Goal: Task Accomplishment & Management: Complete application form

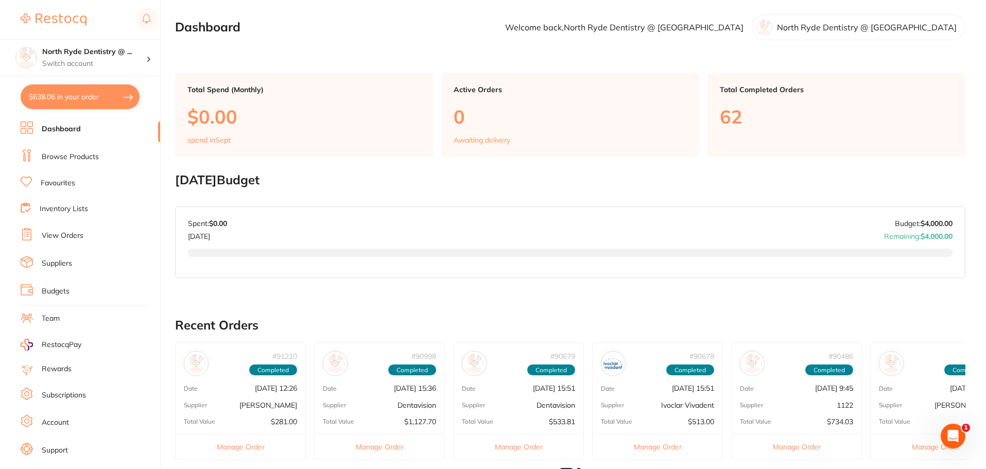
click at [59, 160] on link "Browse Products" at bounding box center [70, 157] width 57 height 10
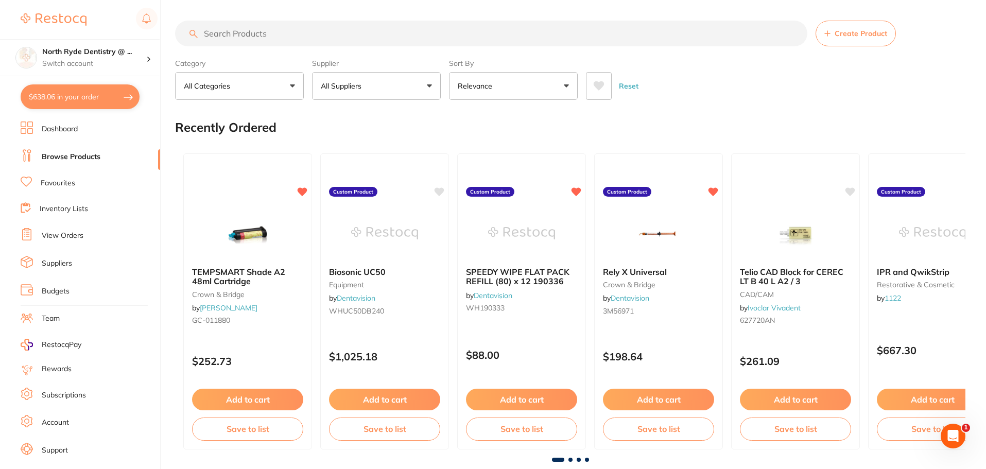
click at [854, 38] on span "Create Product" at bounding box center [861, 33] width 53 height 8
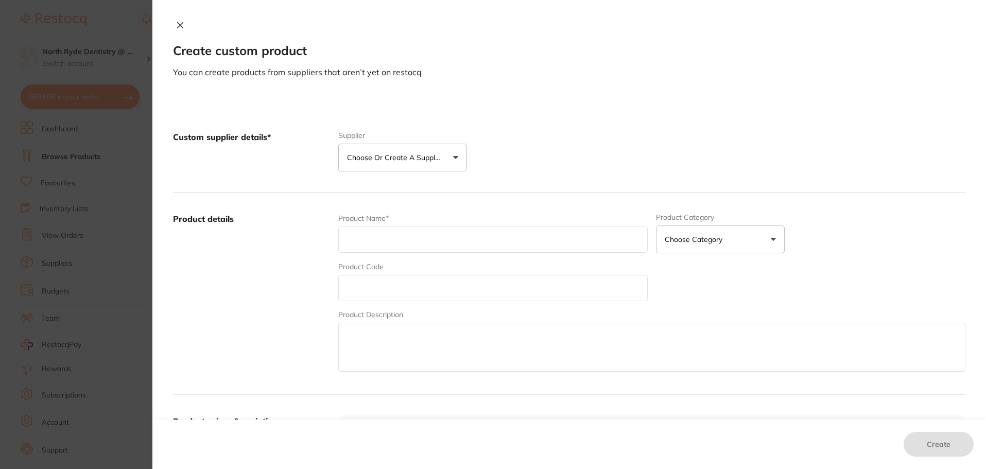
click at [443, 164] on button "Choose or create a supplier" at bounding box center [402, 158] width 129 height 28
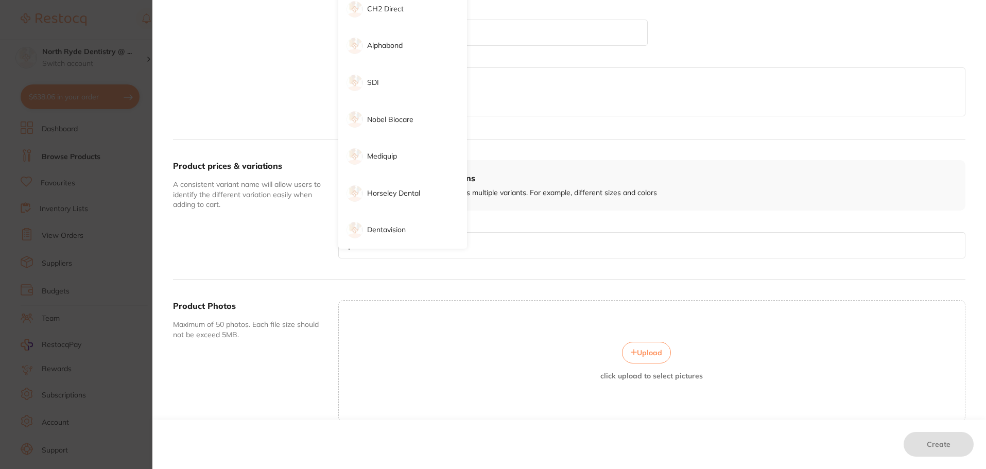
scroll to position [258, 0]
click at [407, 237] on li "Dentavision" at bounding box center [402, 228] width 129 height 37
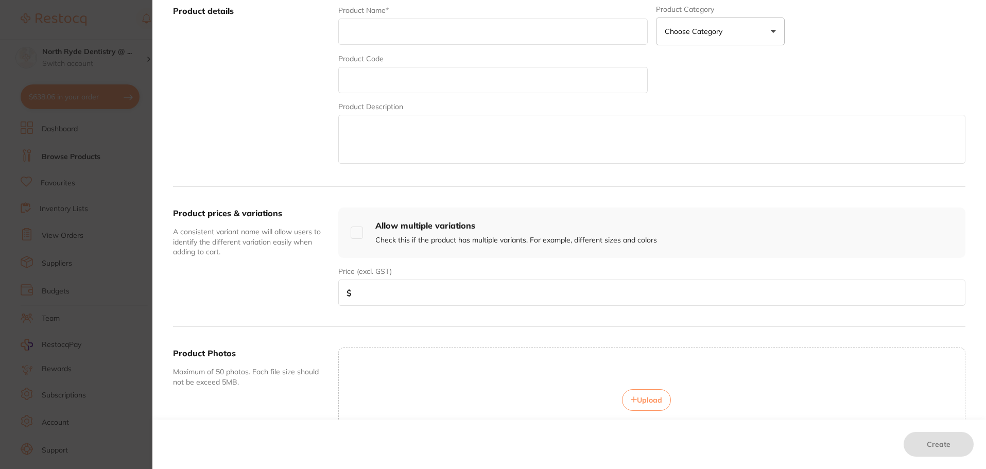
scroll to position [155, 0]
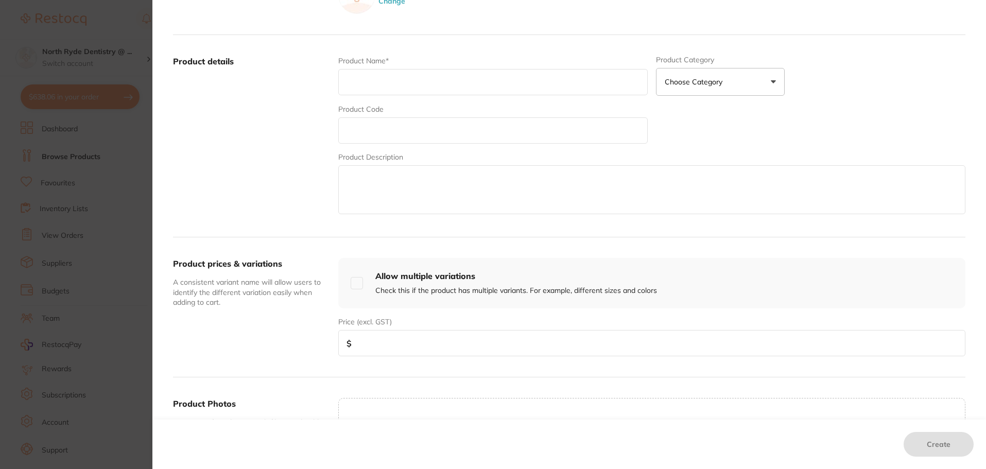
click at [387, 84] on input "text" at bounding box center [493, 82] width 310 height 26
type input "Halo Original Matrices"
click at [360, 282] on input "checkbox" at bounding box center [357, 283] width 12 height 12
checkbox input "true"
click at [691, 83] on p "Choose Category" at bounding box center [696, 82] width 62 height 10
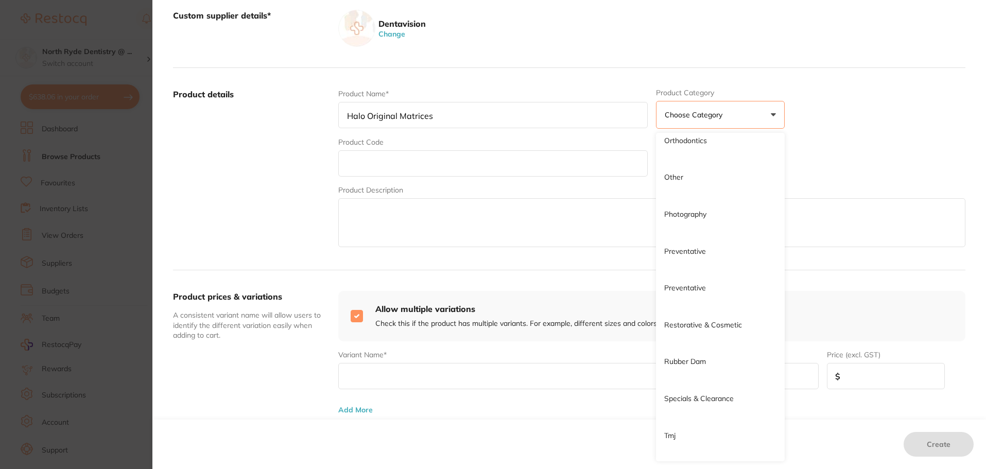
scroll to position [876, 0]
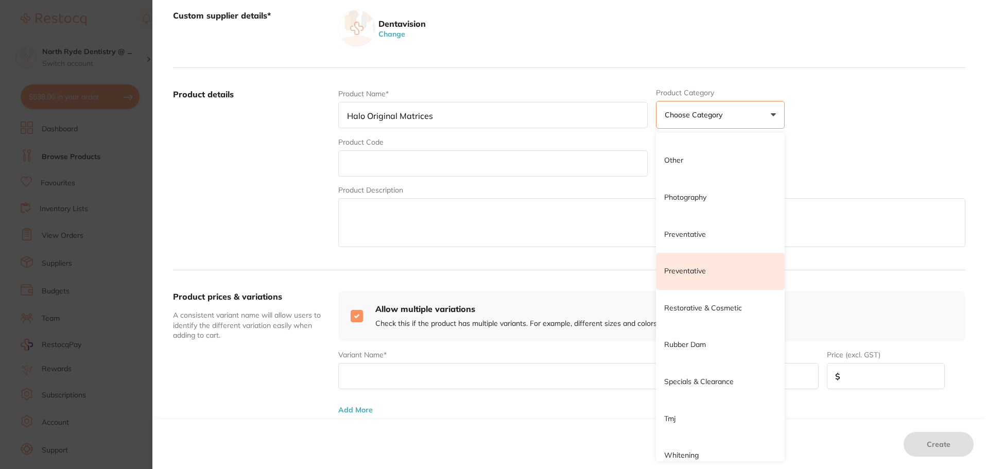
click at [702, 279] on li "Preventative" at bounding box center [720, 271] width 129 height 37
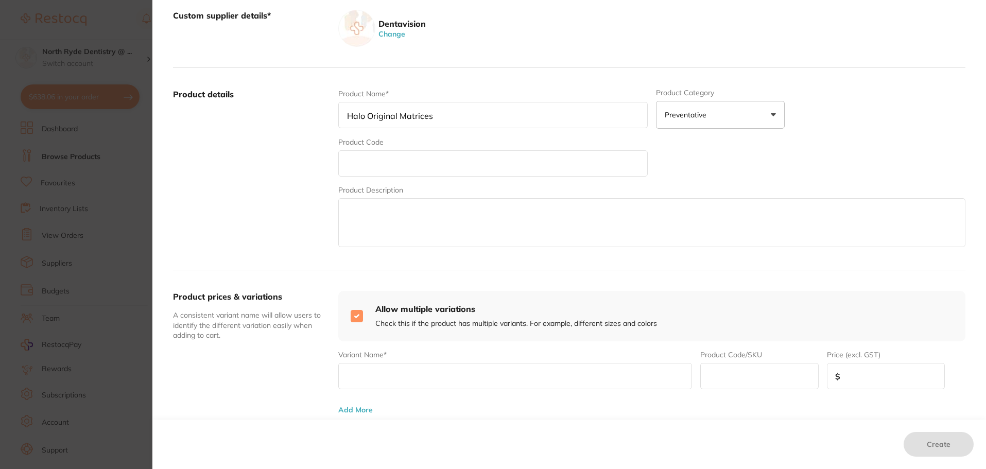
click at [707, 117] on p "Preventative" at bounding box center [688, 115] width 46 height 10
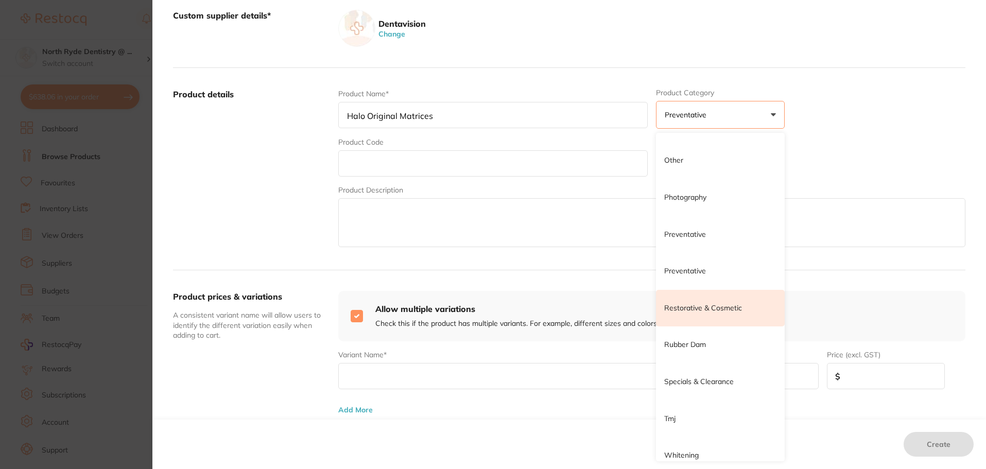
click at [720, 314] on li "Restorative & Cosmetic" at bounding box center [720, 308] width 129 height 37
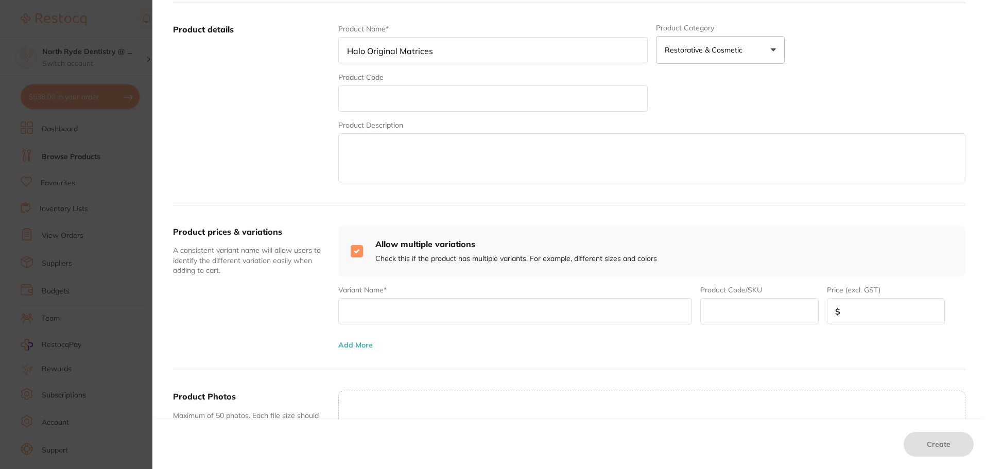
scroll to position [225, 0]
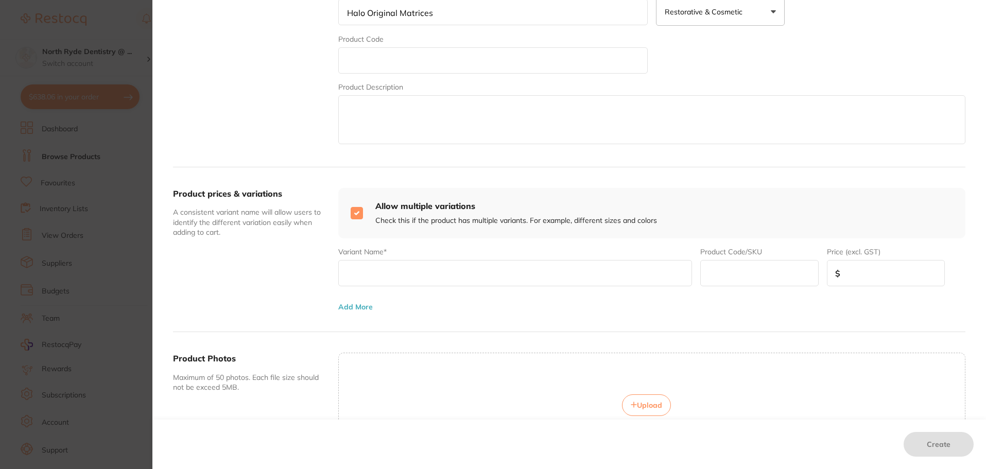
click at [378, 277] on input "text" at bounding box center [515, 273] width 354 height 26
type input "4.5mm"
click at [757, 280] on input "text" at bounding box center [760, 273] width 118 height 26
type input "U5450"
click at [432, 285] on input "4.5mm" at bounding box center [515, 273] width 354 height 26
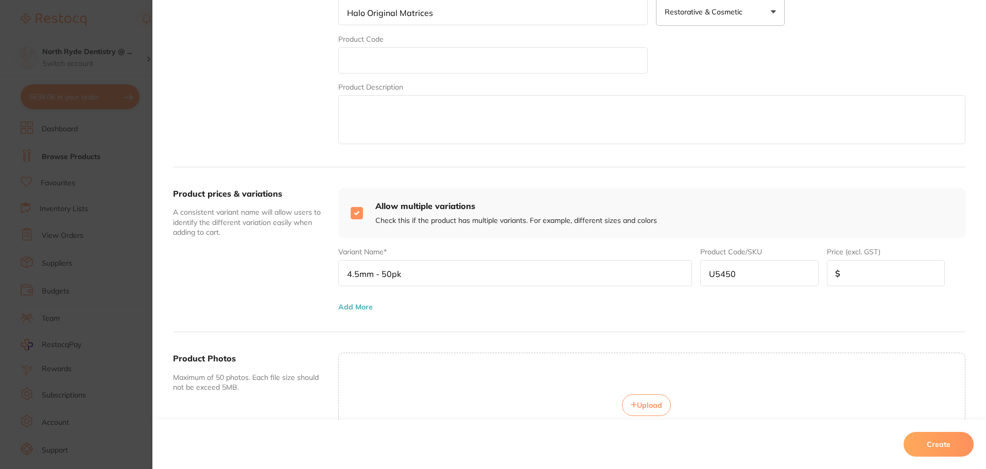
type input "4.5mm - 50pk"
click at [344, 303] on button "Add More" at bounding box center [355, 307] width 35 height 8
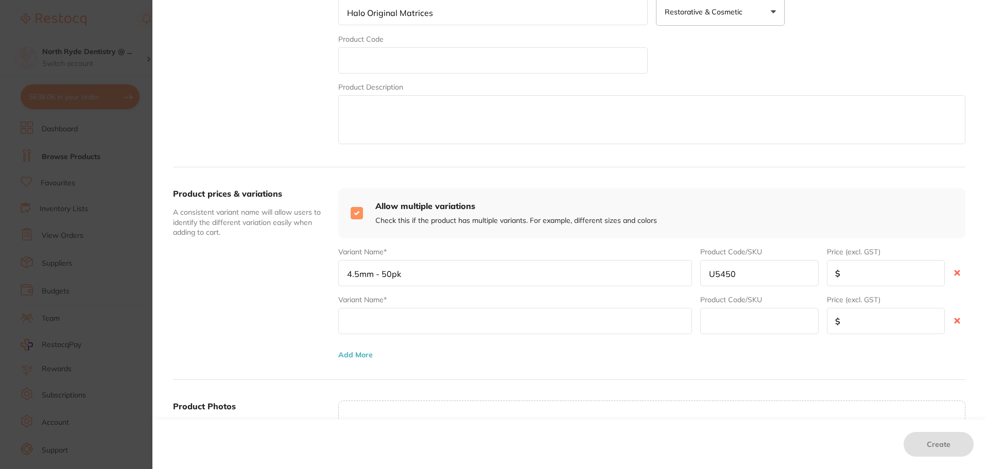
click at [366, 317] on input "text" at bounding box center [515, 321] width 354 height 26
type input "5.5 - 50pk"
click at [720, 319] on input "text" at bounding box center [760, 321] width 118 height 26
type input "U5452"
click at [360, 355] on button "Add More" at bounding box center [355, 355] width 35 height 8
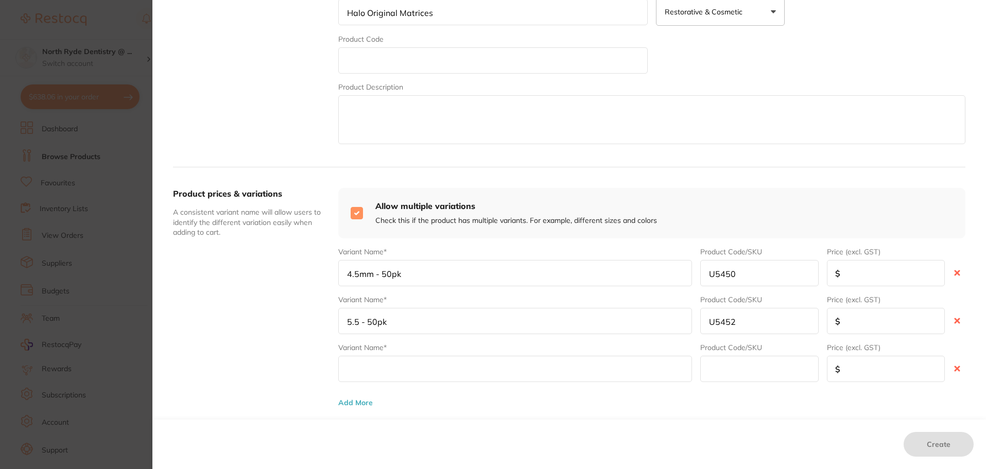
click at [361, 367] on input "text" at bounding box center [515, 369] width 354 height 26
type input "6.5 - 50pk"
click at [725, 373] on input "text" at bounding box center [760, 369] width 118 height 26
click at [749, 371] on input "U" at bounding box center [760, 369] width 118 height 26
type input "U5454"
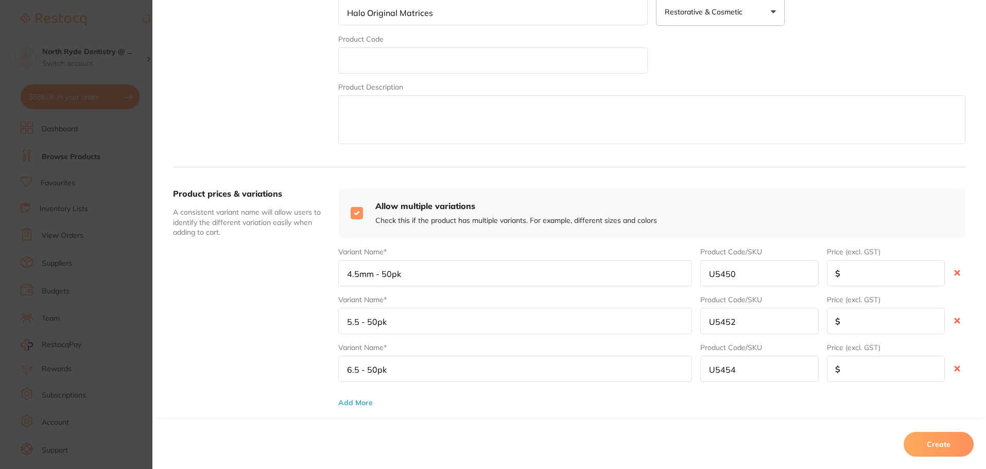
click at [871, 275] on input "number" at bounding box center [886, 273] width 118 height 26
click at [846, 277] on input "54.94" at bounding box center [886, 273] width 118 height 26
drag, startPoint x: 865, startPoint y: 276, endPoint x: 843, endPoint y: 276, distance: 21.6
click at [843, 276] on input "64.94" at bounding box center [886, 273] width 118 height 26
type input "64.94"
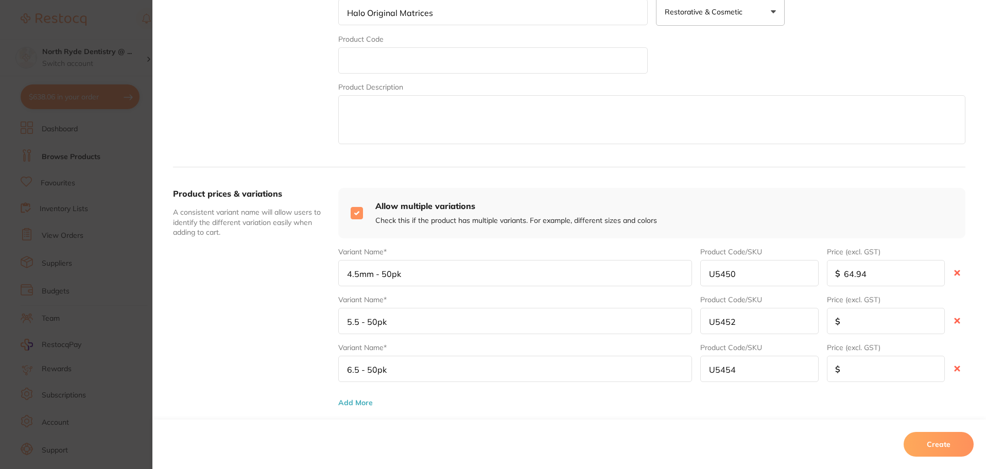
click at [854, 325] on input "number" at bounding box center [886, 321] width 118 height 26
paste input "64.94"
type input "64.94"
click at [858, 376] on input "number" at bounding box center [886, 369] width 118 height 26
paste input "64.94"
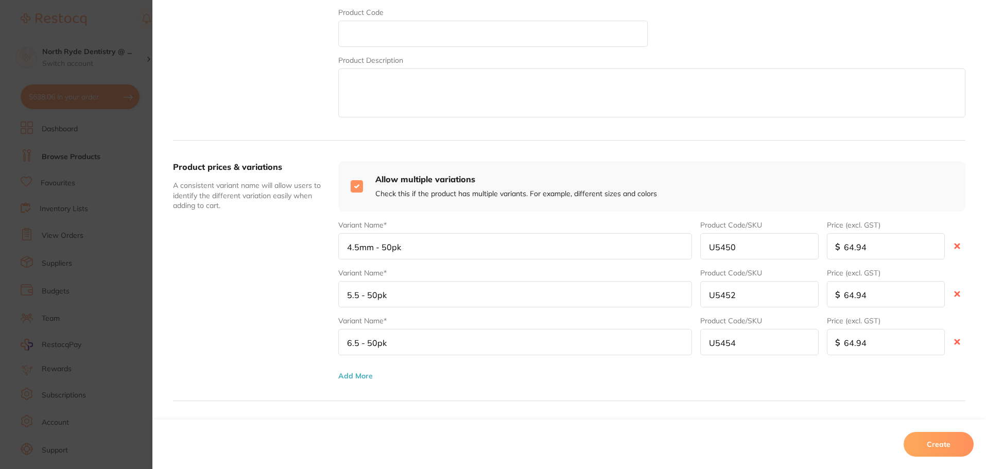
scroll to position [321, 0]
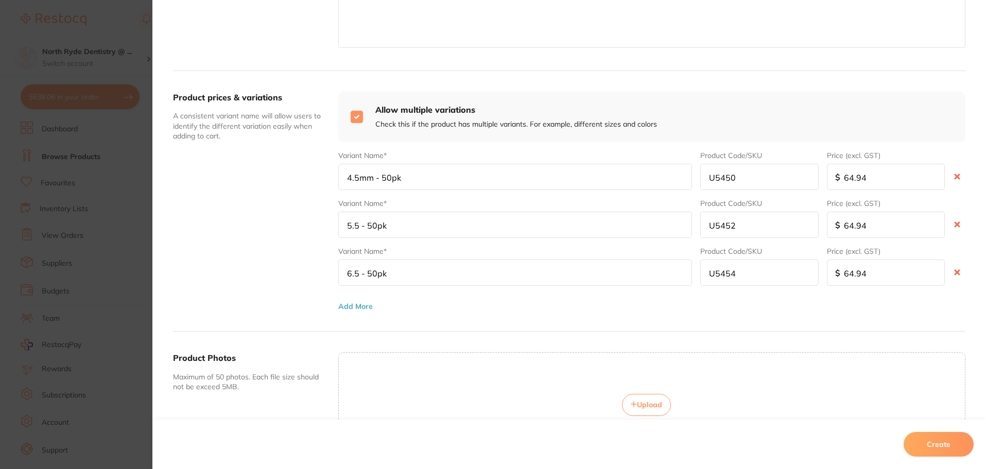
type input "64.94"
click at [640, 410] on button "Upload" at bounding box center [646, 405] width 49 height 22
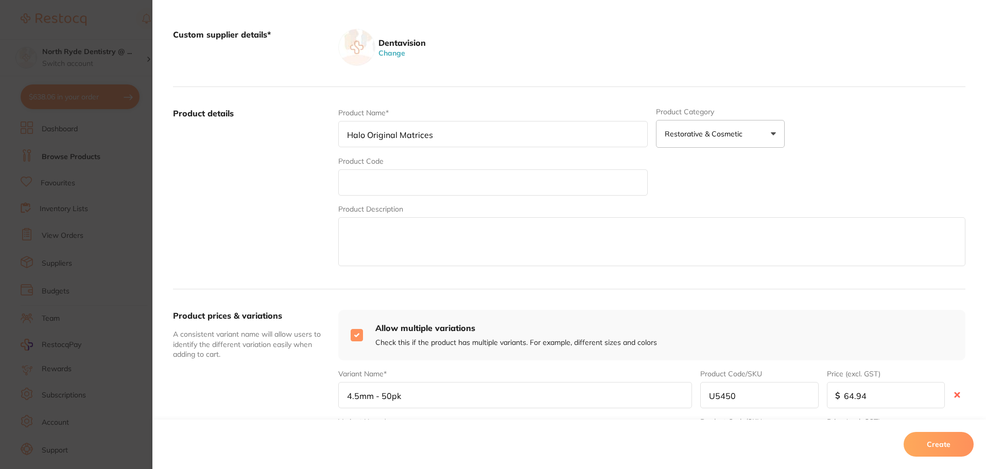
scroll to position [16, 0]
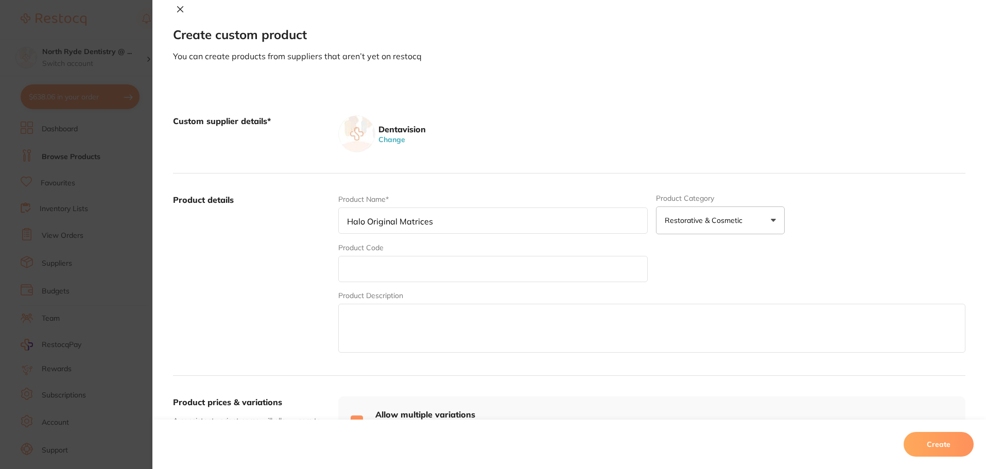
click at [404, 271] on input "text" at bounding box center [493, 269] width 310 height 26
click at [572, 329] on textarea at bounding box center [651, 328] width 627 height 49
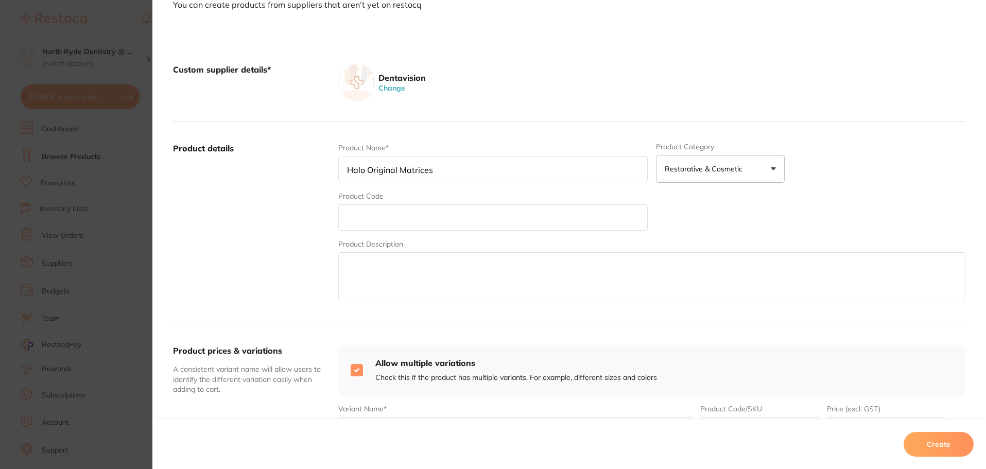
click at [946, 450] on button "Create" at bounding box center [939, 444] width 70 height 25
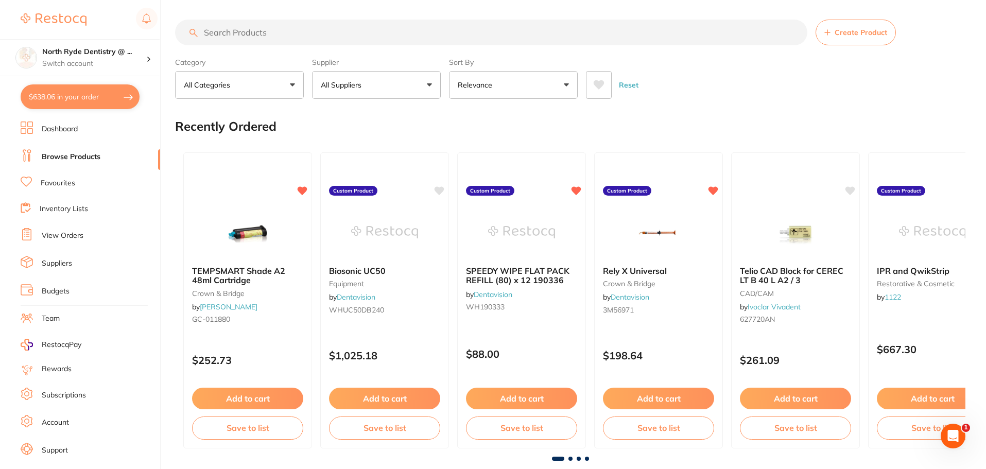
scroll to position [0, 0]
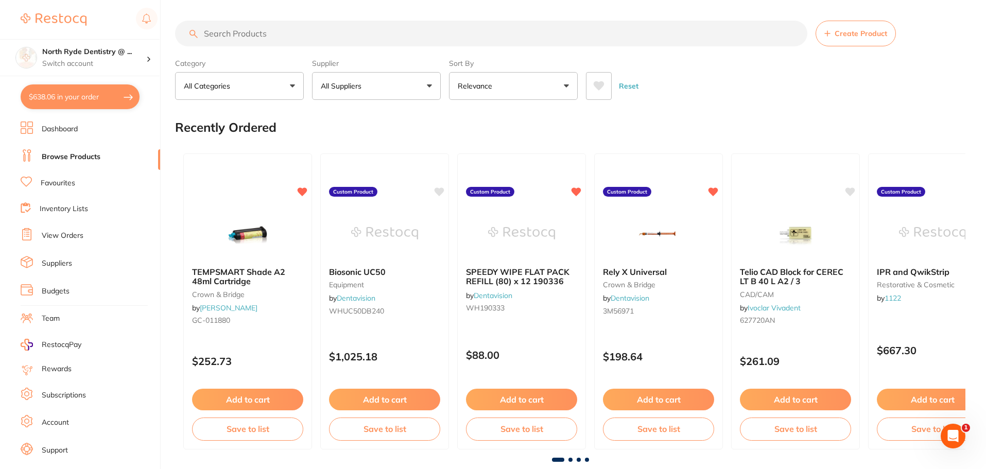
click at [236, 30] on input "search" at bounding box center [491, 34] width 633 height 26
type input "matrices"
click at [370, 89] on button "All Suppliers" at bounding box center [376, 86] width 129 height 28
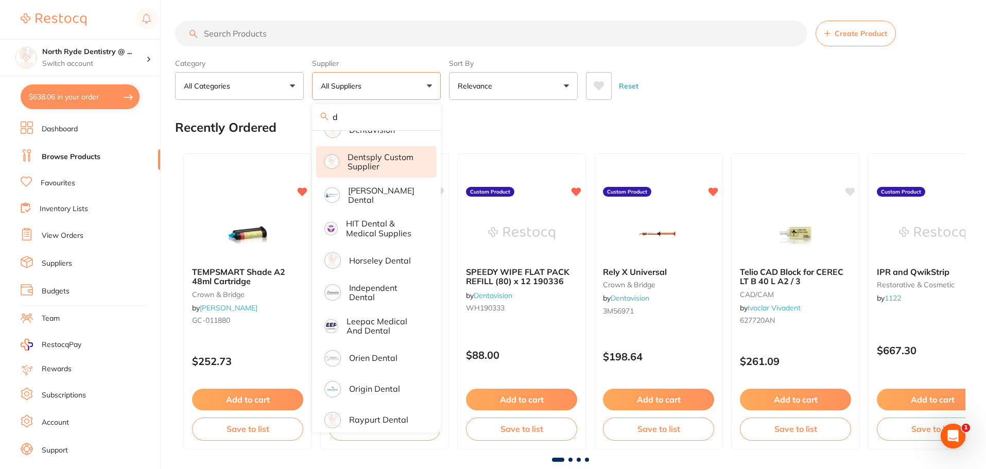
scroll to position [246, 0]
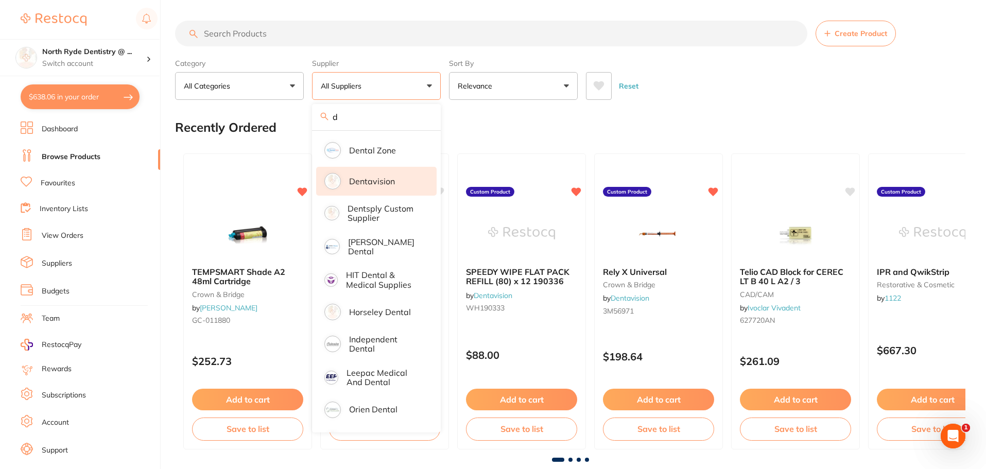
type input "d"
click at [344, 184] on li "Dentavision" at bounding box center [376, 181] width 121 height 29
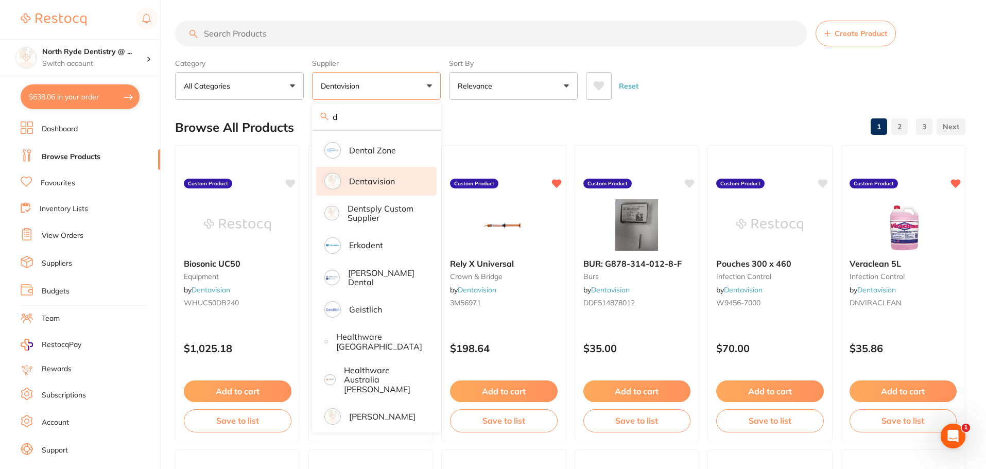
scroll to position [0, 0]
click at [237, 38] on input "search" at bounding box center [491, 34] width 633 height 26
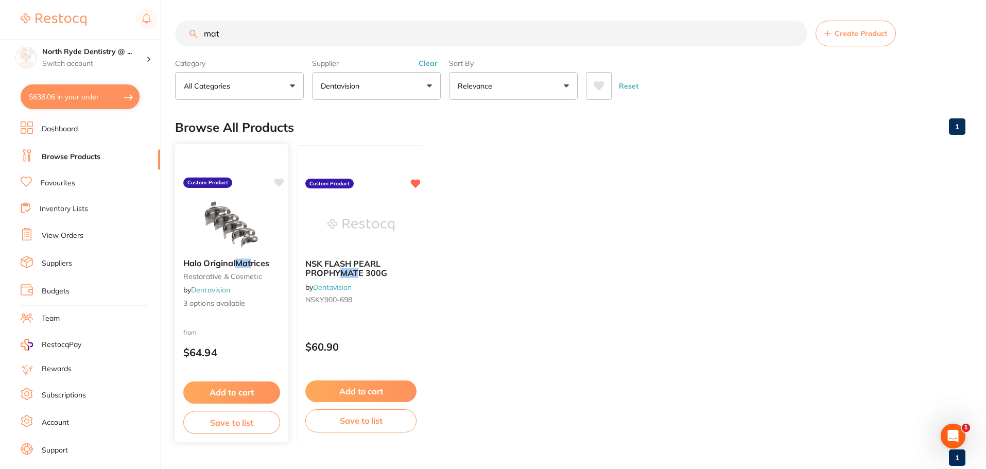
type input "mat"
click at [278, 183] on icon at bounding box center [279, 182] width 10 height 9
click at [232, 228] on img at bounding box center [231, 224] width 67 height 52
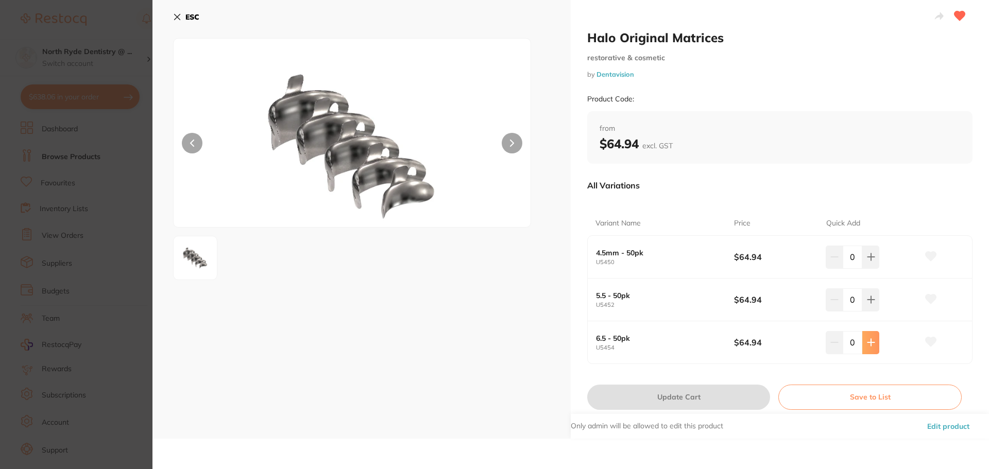
click at [867, 343] on icon at bounding box center [870, 342] width 7 height 7
type input "1"
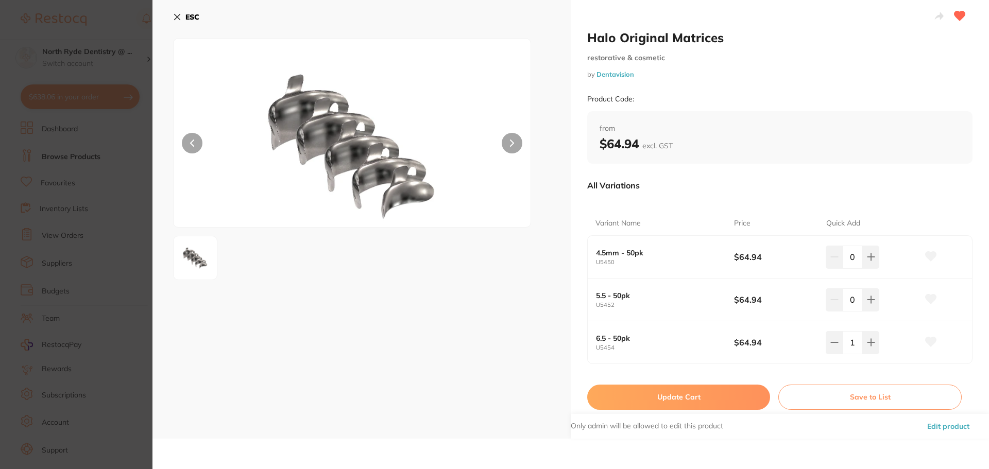
click at [691, 397] on button "Update Cart" at bounding box center [678, 397] width 183 height 25
